Goal: Transaction & Acquisition: Purchase product/service

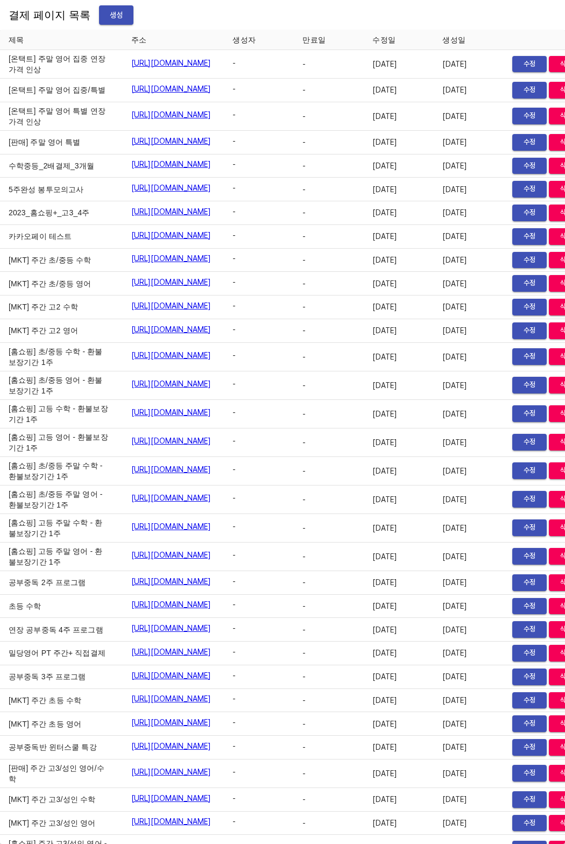
scroll to position [12922, 0]
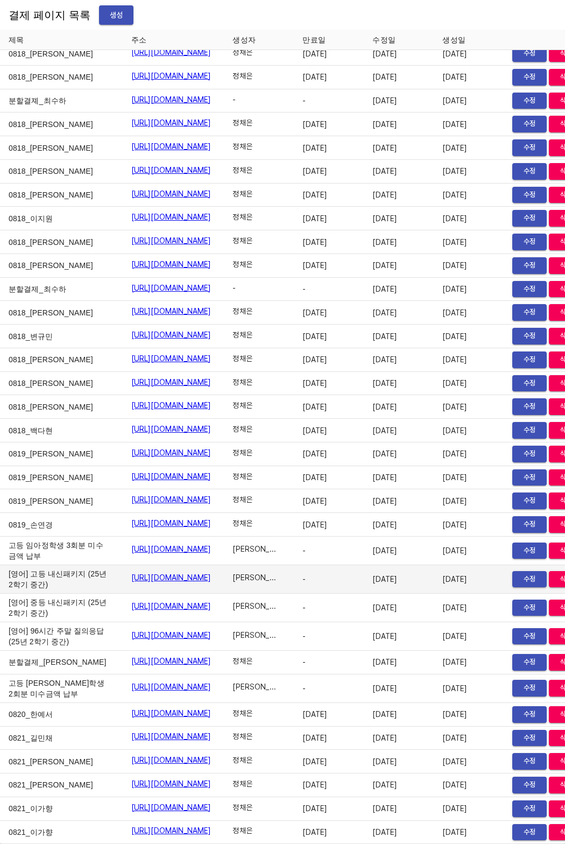
click at [134, 572] on link "https://payment.mildang.kr/LGs-ECi51bOeKBWdmq--E" at bounding box center [171, 577] width 80 height 11
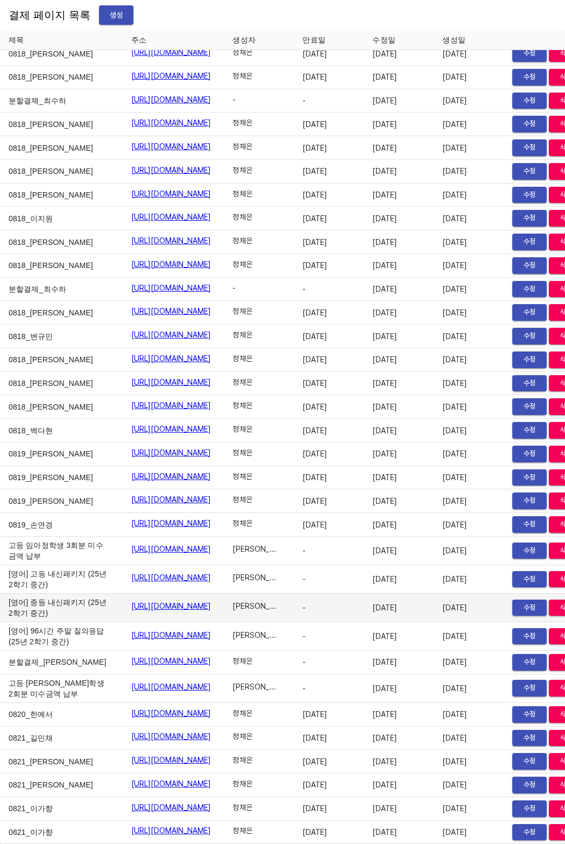
click at [132, 601] on link "https://payment.mildang.kr/oSdHYKssSCVywILdPvCL9" at bounding box center [171, 606] width 80 height 11
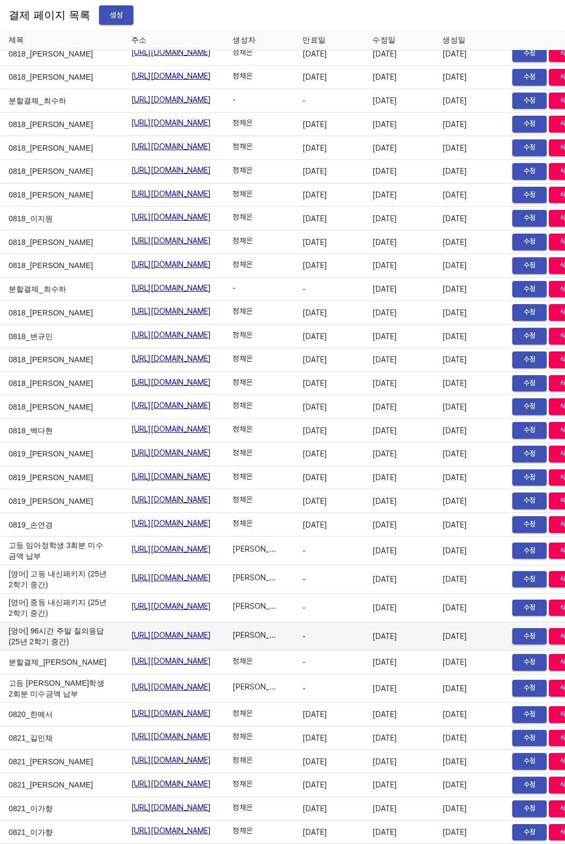
click at [149, 630] on link "https://payment.mildang.kr/Ugi1YeIo68mQYl2cyj_VU" at bounding box center [171, 635] width 80 height 11
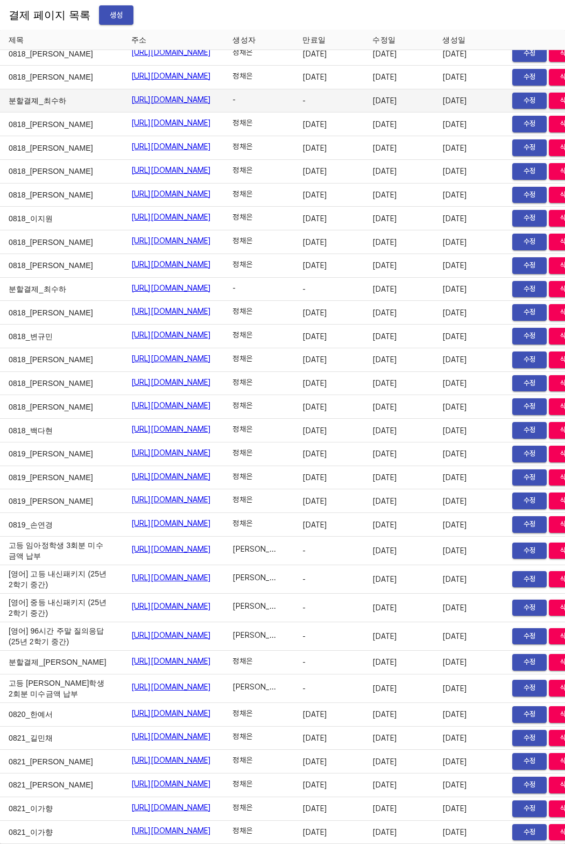
scroll to position [5133, 0]
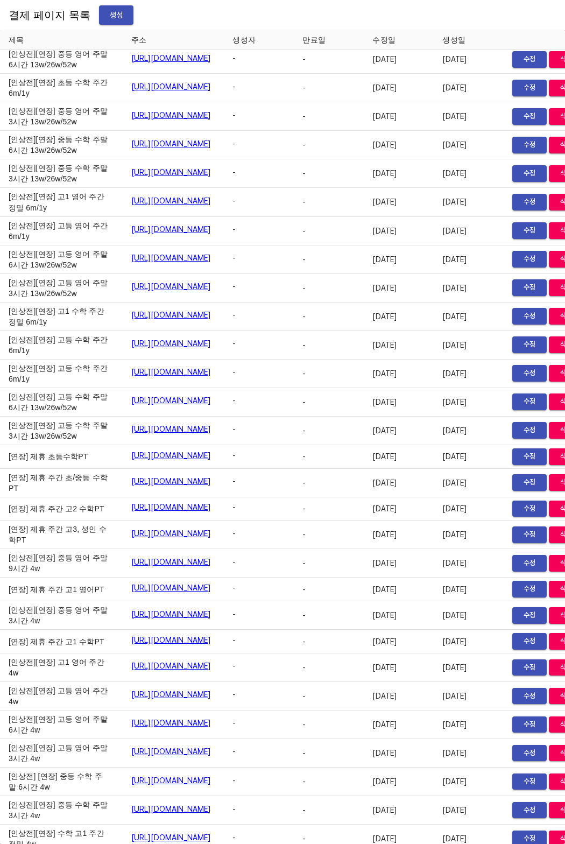
scroll to position [5671, 0]
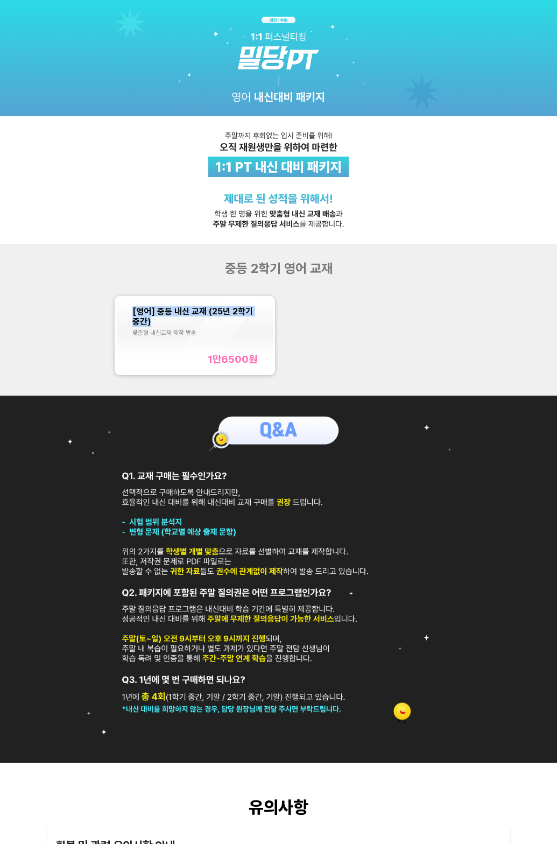
copy span "[영어] 중등 내신 교재 (25년 2학기 중간)"
drag, startPoint x: 130, startPoint y: 308, endPoint x: 155, endPoint y: 317, distance: 25.7
click at [155, 317] on div "[영어] 중등 내신 교재 (25년 2학기 중간) 맞춤형 내신교재 제작 발송 1만6500 원" at bounding box center [195, 335] width 156 height 75
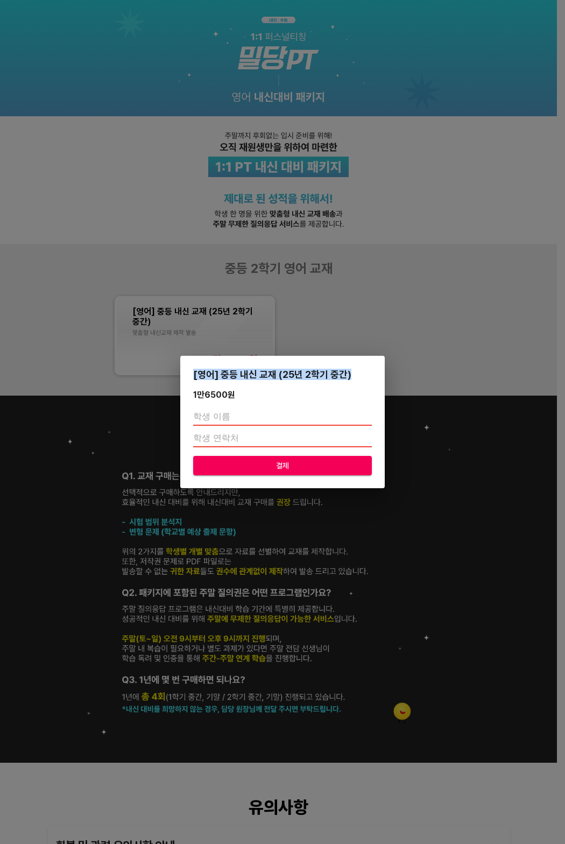
drag, startPoint x: 352, startPoint y: 376, endPoint x: 193, endPoint y: 376, distance: 158.8
click at [193, 376] on div "[영어] 중등 내신 교재 (25년 2학기 중간)" at bounding box center [282, 374] width 179 height 11
copy div "[영어] 중등 내신 교재 (25년 2학기 중간)"
click at [340, 313] on div "[영어] 중등 내신 교재 (25년 2학기 중간) 1만6500 원 결제" at bounding box center [282, 422] width 565 height 844
